Goal: Task Accomplishment & Management: Use online tool/utility

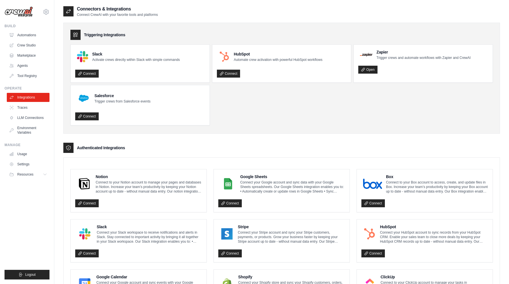
scroll to position [46, 0]
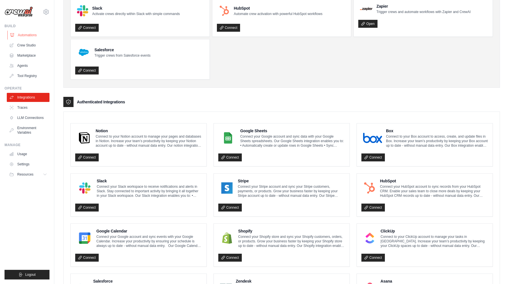
click at [24, 33] on link "Automations" at bounding box center [28, 35] width 43 height 9
click at [23, 35] on link "Automations" at bounding box center [28, 35] width 43 height 9
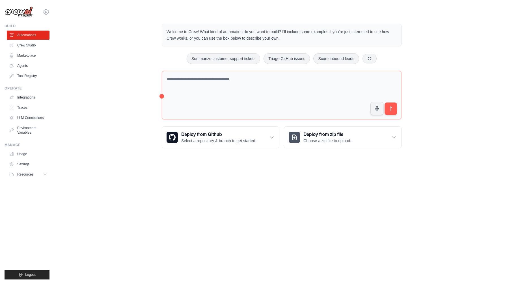
click at [22, 45] on link "Crew Studio" at bounding box center [28, 45] width 43 height 9
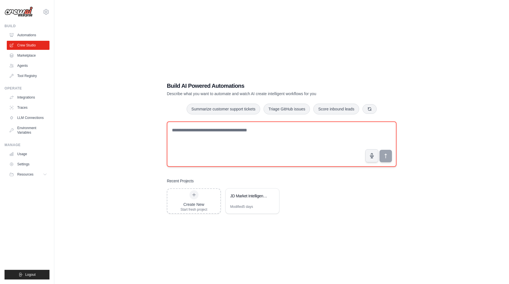
click at [210, 127] on textarea at bounding box center [282, 143] width 230 height 45
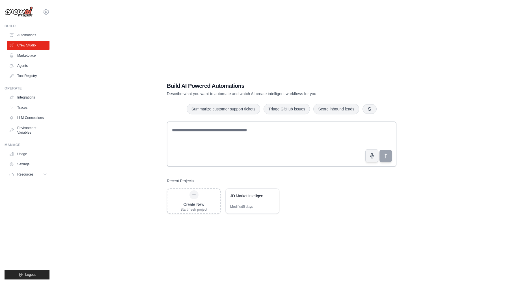
click at [258, 48] on div "Build AI Powered Automations Describe what you want to automate and watch AI cr…" at bounding box center [281, 148] width 437 height 284
click at [250, 203] on div "JD Market Intelligence Analysis System" at bounding box center [252, 196] width 53 height 16
click at [243, 205] on div "Modified 5 days" at bounding box center [241, 206] width 23 height 5
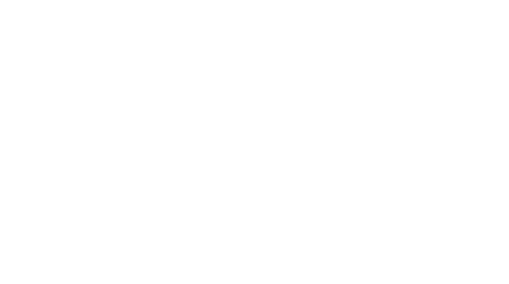
click at [249, 0] on html at bounding box center [254, 0] width 509 height 0
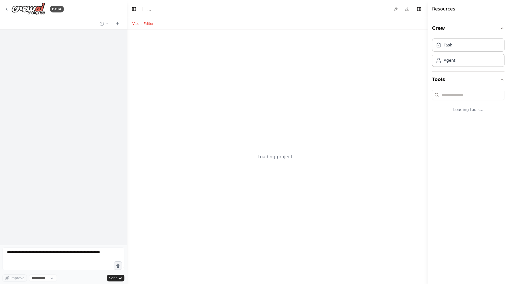
select select "****"
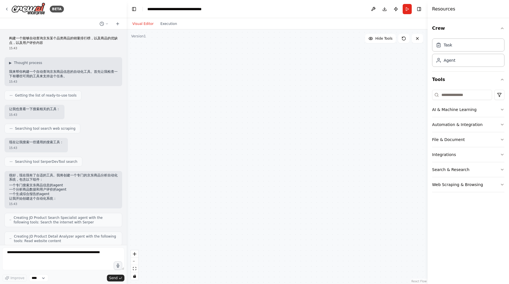
scroll to position [6513, 0]
